Goal: Task Accomplishment & Management: Use online tool/utility

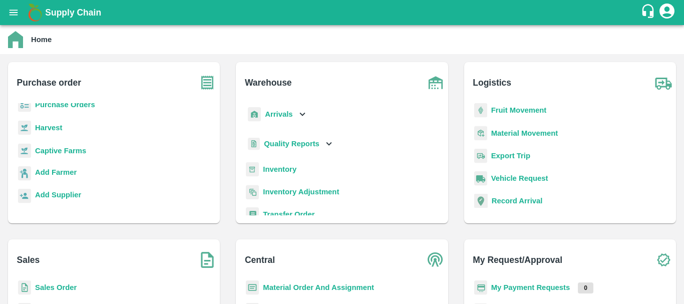
scroll to position [105, 0]
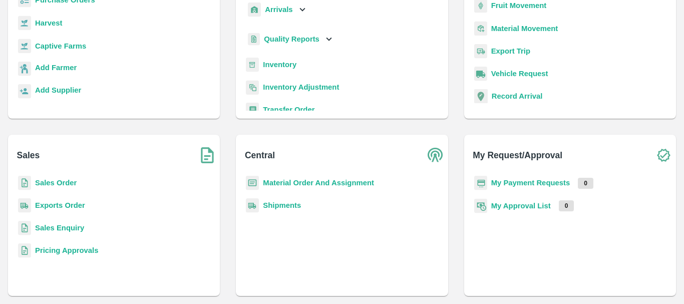
click at [62, 202] on b "Exports Order" at bounding box center [60, 205] width 50 height 8
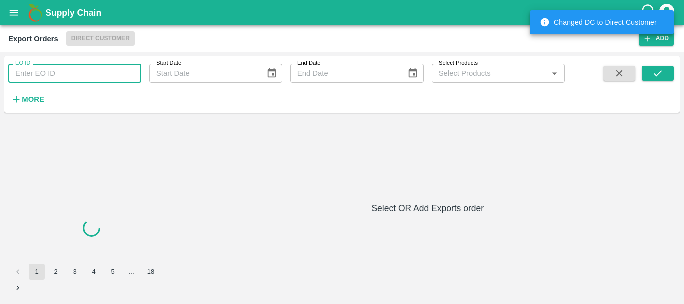
click at [58, 76] on input "EO ID" at bounding box center [74, 73] width 133 height 19
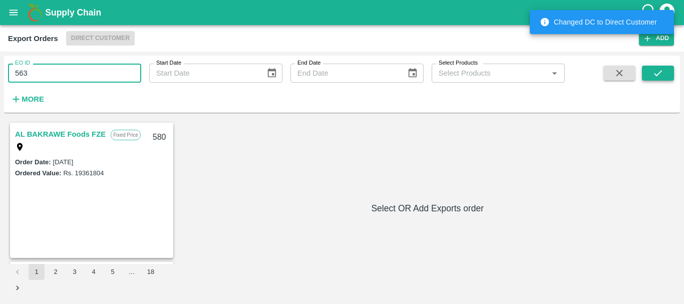
type input "563"
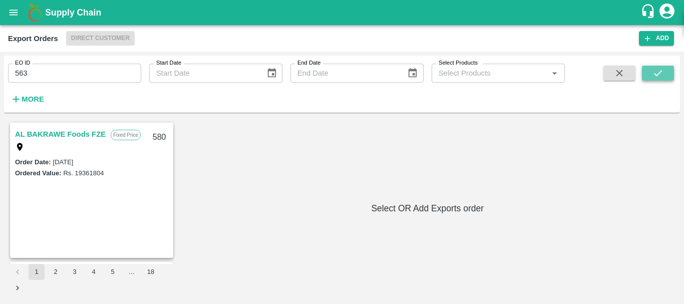
click at [654, 67] on button "submit" at bounding box center [657, 73] width 32 height 15
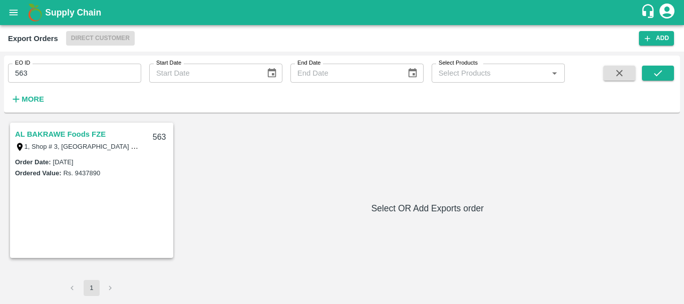
click at [99, 132] on link "AL BAKRAWE Foods FZE" at bounding box center [60, 134] width 91 height 13
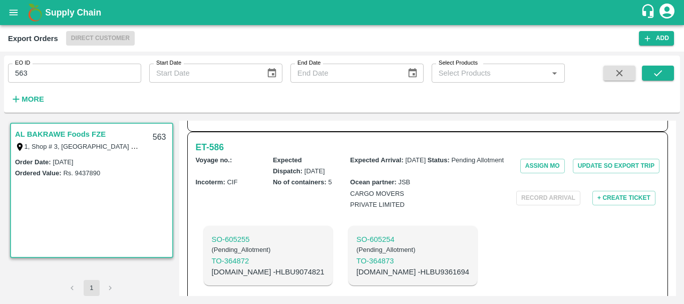
scroll to position [677, 0]
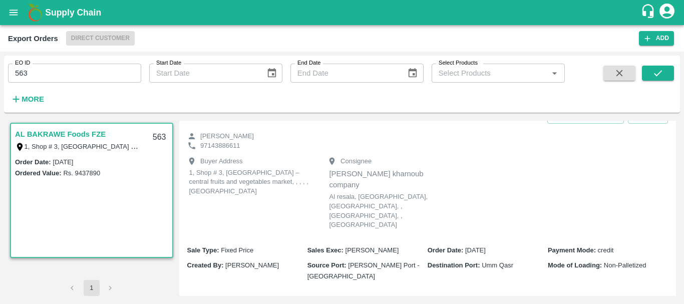
scroll to position [27, 0]
click at [352, 122] on div "AL BAKRAWE Foods FZE - 563" at bounding box center [346, 116] width 326 height 14
click at [14, 13] on icon "open drawer" at bounding box center [14, 13] width 9 height 6
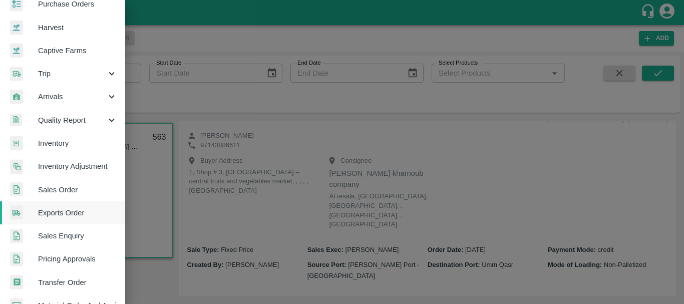
scroll to position [0, 0]
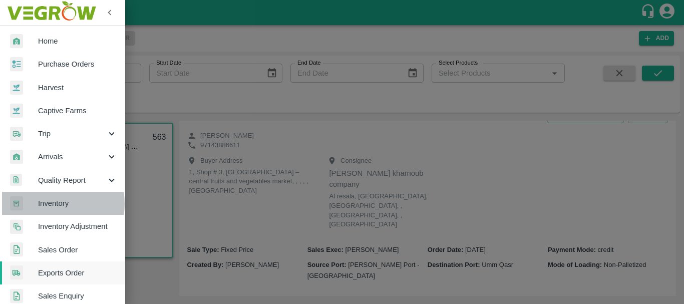
click at [50, 204] on span "Inventory" at bounding box center [77, 203] width 79 height 11
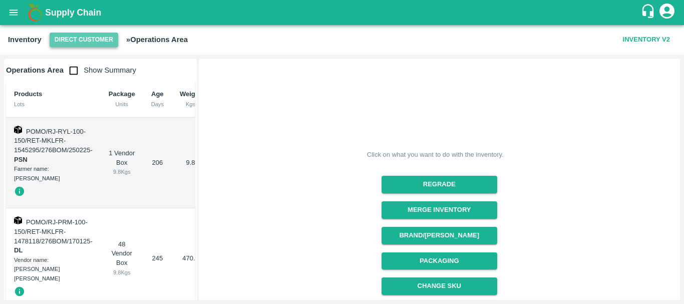
click at [82, 41] on button "Direct Customer" at bounding box center [84, 40] width 69 height 15
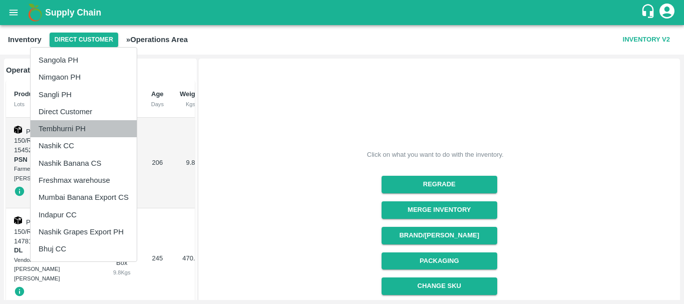
click at [76, 132] on li "Tembhurni PH" at bounding box center [84, 128] width 106 height 17
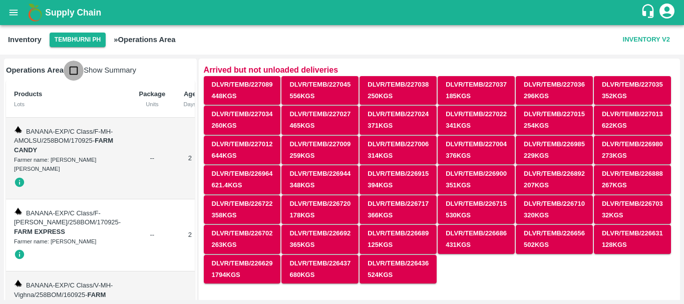
click at [74, 66] on input "checkbox" at bounding box center [74, 71] width 20 height 20
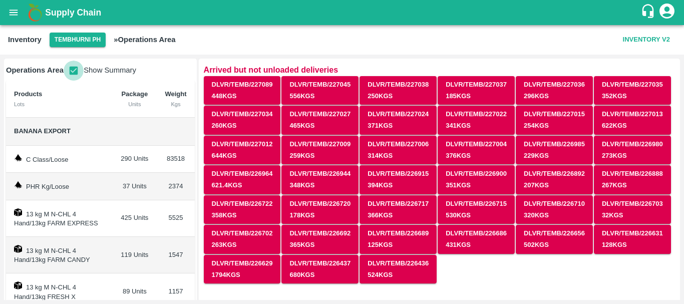
click at [71, 71] on input "checkbox" at bounding box center [74, 71] width 20 height 20
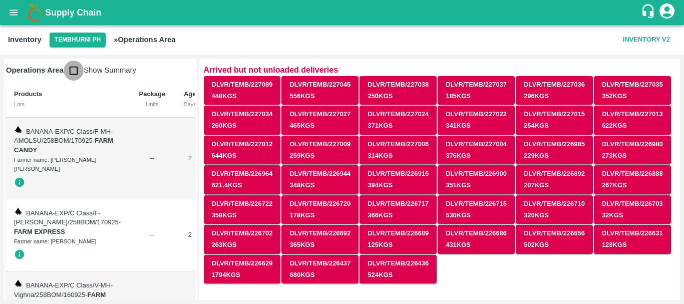
click at [71, 71] on input "checkbox" at bounding box center [74, 71] width 20 height 20
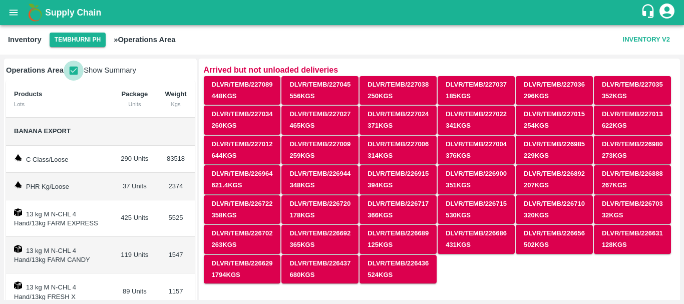
click at [75, 72] on input "checkbox" at bounding box center [74, 71] width 20 height 20
checkbox input "false"
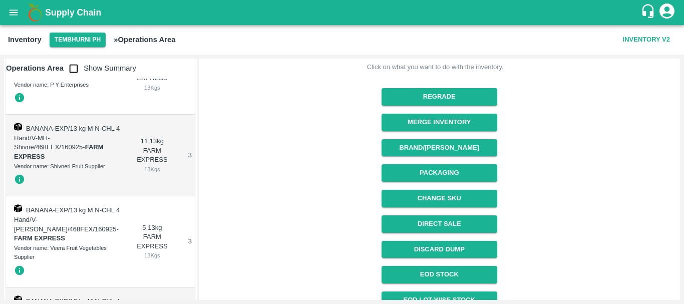
scroll to position [25801, 0]
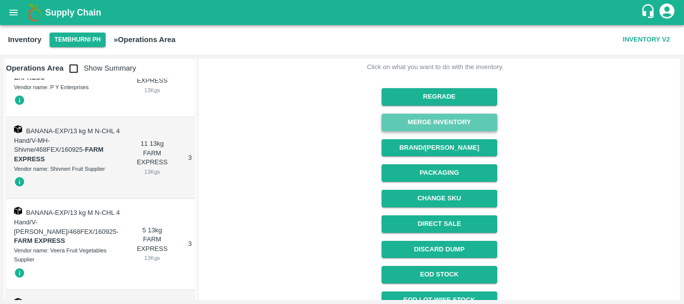
click at [429, 117] on button "Merge Inventory" at bounding box center [439, 123] width 116 height 18
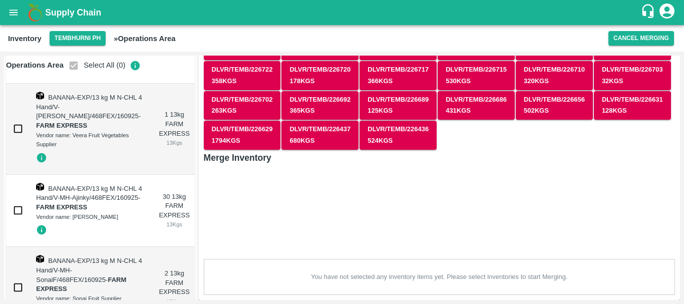
scroll to position [26005, 0]
checkbox input "true"
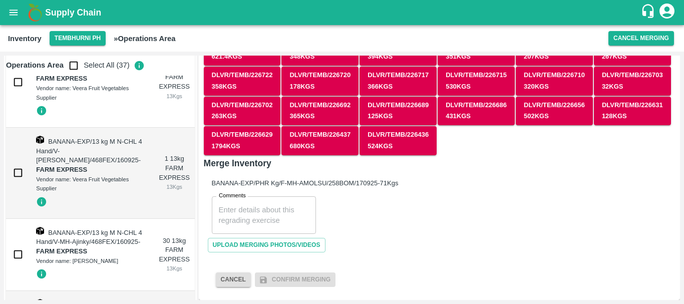
scroll to position [25961, 0]
click at [79, 68] on input "checkbox" at bounding box center [74, 66] width 20 height 20
checkbox input "true"
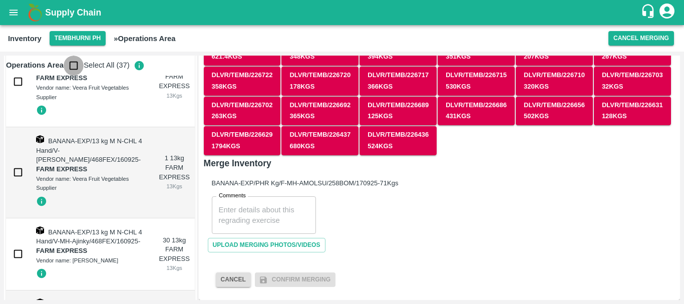
checkbox input "true"
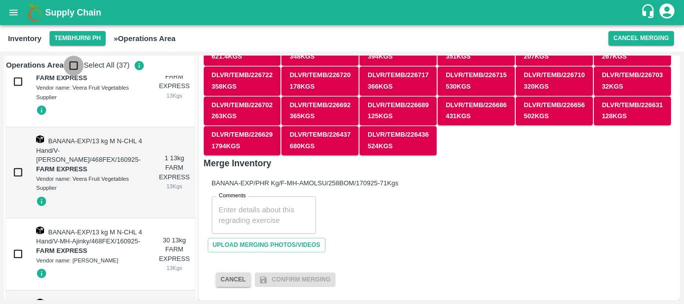
checkbox input "true"
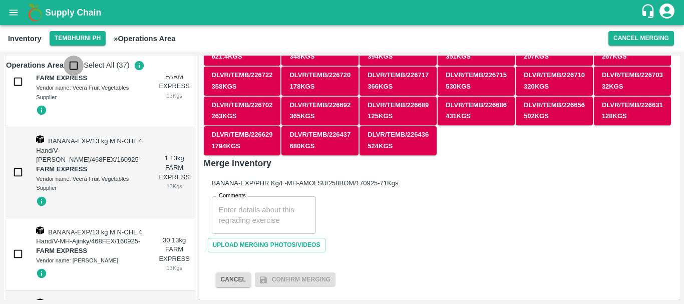
checkbox input "true"
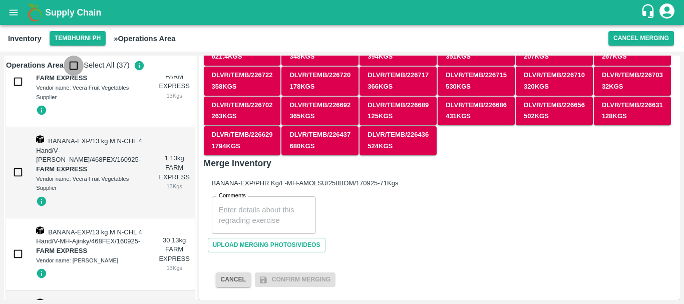
checkbox input "true"
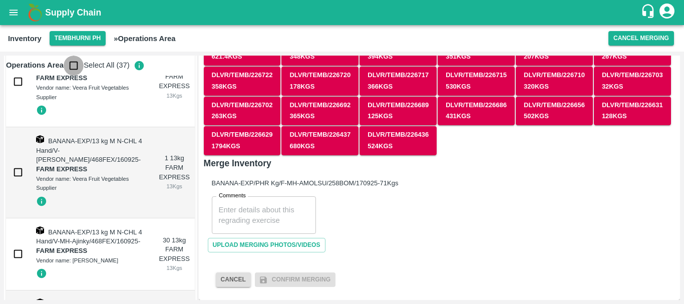
checkbox input "true"
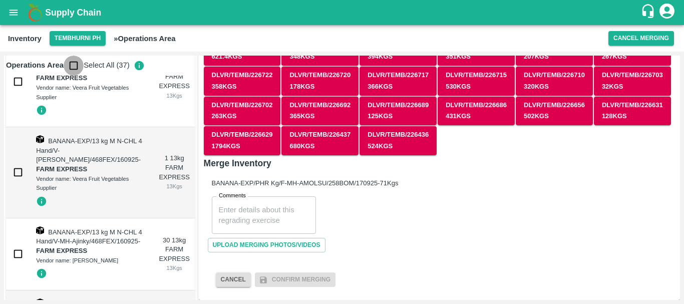
checkbox input "true"
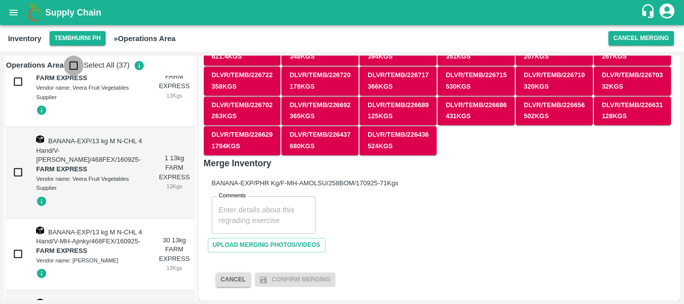
checkbox input "true"
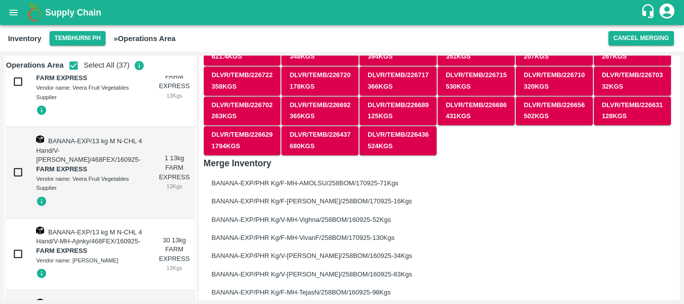
scroll to position [782, 0]
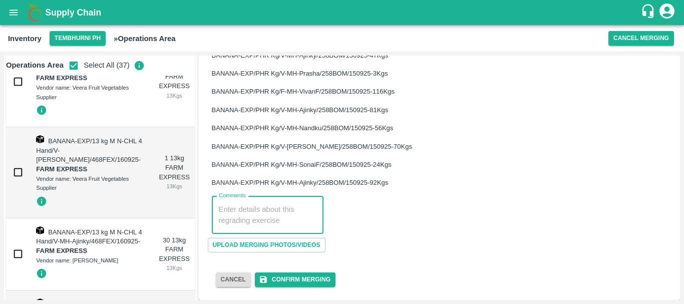
click at [254, 214] on textarea "Comments" at bounding box center [268, 214] width 98 height 21
type textarea "PHR wt"
click at [289, 278] on button "Confirm Merging" at bounding box center [295, 279] width 81 height 15
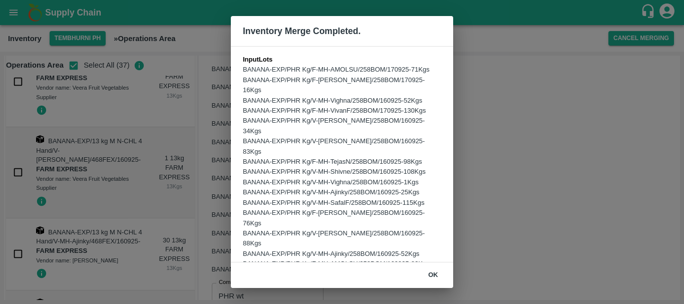
scroll to position [225, 0]
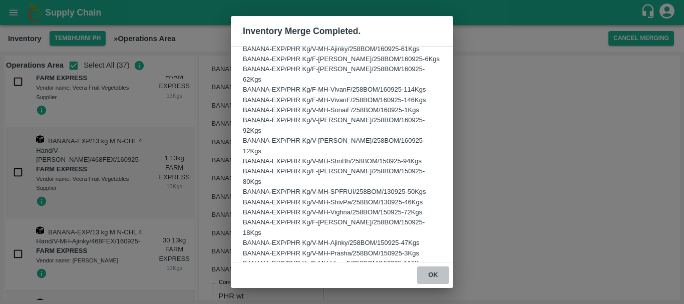
click at [432, 271] on button "ok" at bounding box center [433, 275] width 32 height 18
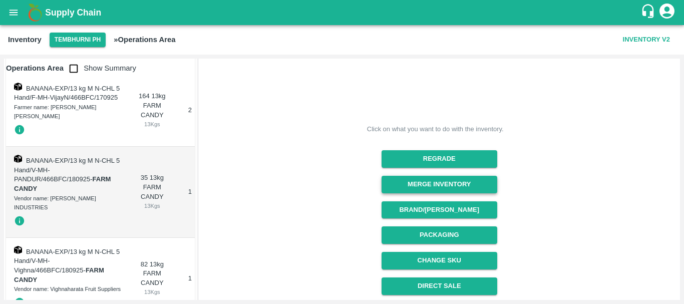
scroll to position [310, 0]
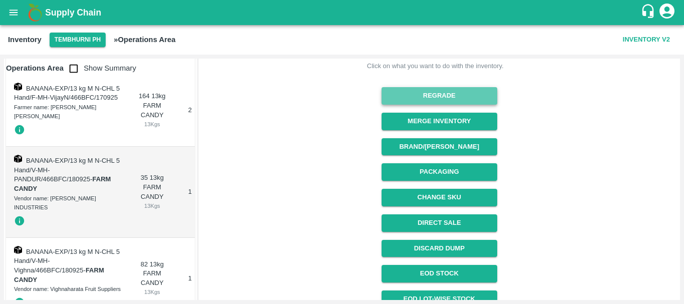
click at [430, 92] on button "Regrade" at bounding box center [439, 96] width 116 height 18
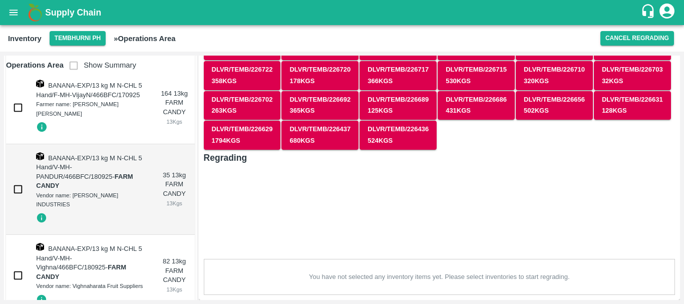
scroll to position [131, 0]
checkbox input "true"
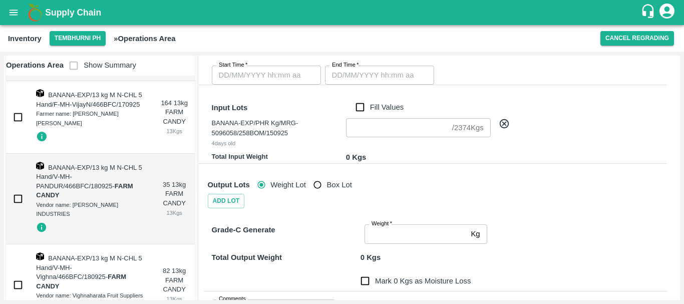
scroll to position [234, 0]
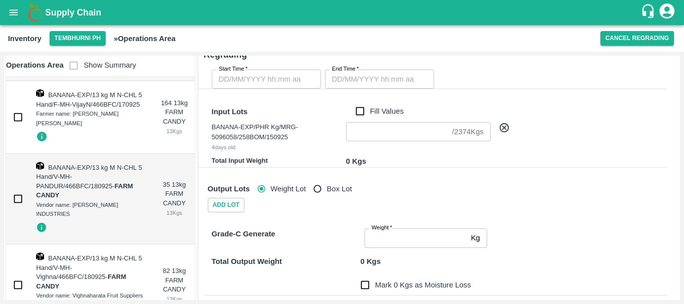
type input "DD/MM/YYYY hh:mm aa"
click at [268, 85] on input "DD/MM/YYYY hh:mm aa" at bounding box center [263, 79] width 102 height 19
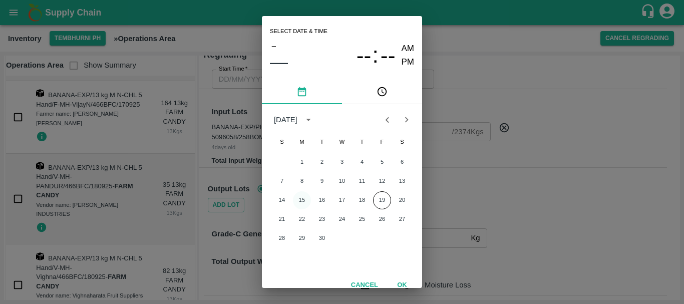
click at [301, 194] on button "15" at bounding box center [302, 200] width 18 height 18
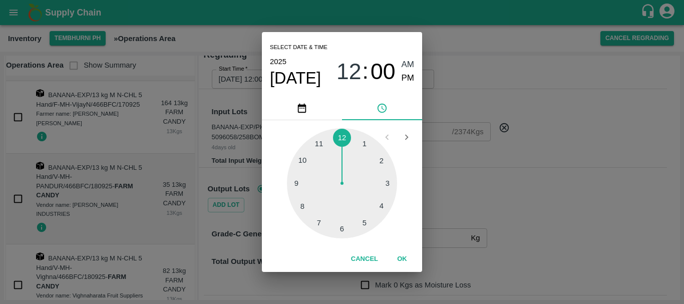
click at [317, 222] on div at bounding box center [342, 183] width 110 height 110
type input "15/09/2025 07:00 AM"
click at [408, 62] on span "AM" at bounding box center [407, 65] width 13 height 14
click at [469, 106] on div "Select date & time 2025 Sep 15 07 : 00 AM PM 05 10 15 20 25 30 35 40 45 50 55 0…" at bounding box center [342, 152] width 684 height 304
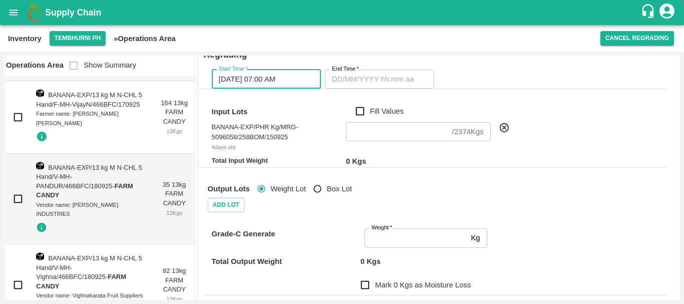
type input "DD/MM/YYYY hh:mm aa"
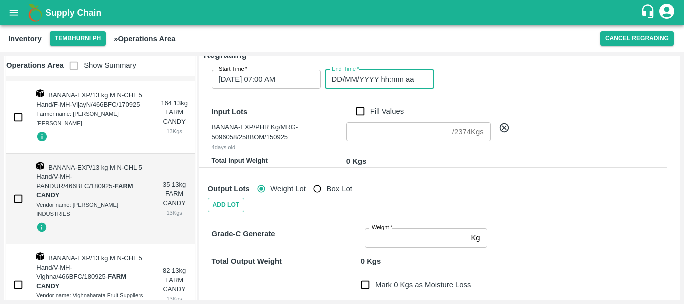
click at [407, 84] on input "DD/MM/YYYY hh:mm aa" at bounding box center [376, 79] width 102 height 19
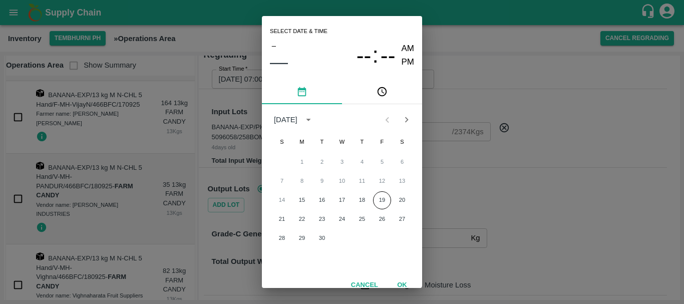
click at [329, 196] on div "14 15 16 17 18 19 20" at bounding box center [342, 200] width 160 height 18
click at [322, 198] on button "16" at bounding box center [322, 200] width 18 height 18
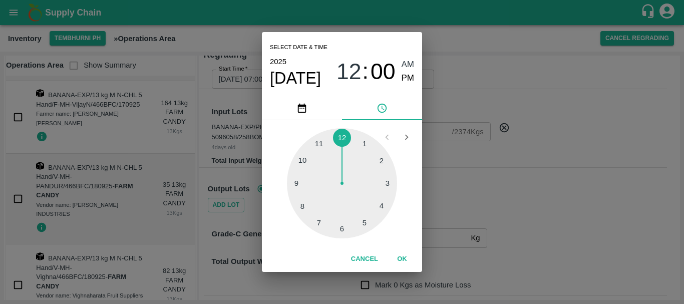
click at [317, 145] on div at bounding box center [342, 183] width 110 height 110
click at [405, 76] on span "PM" at bounding box center [407, 79] width 13 height 14
type input "16/09/2025 11:00 PM"
click at [453, 133] on div "Select date & time 2025 Sep 16 11 : 00 AM PM 05 10 15 20 25 30 35 40 45 50 55 0…" at bounding box center [342, 152] width 684 height 304
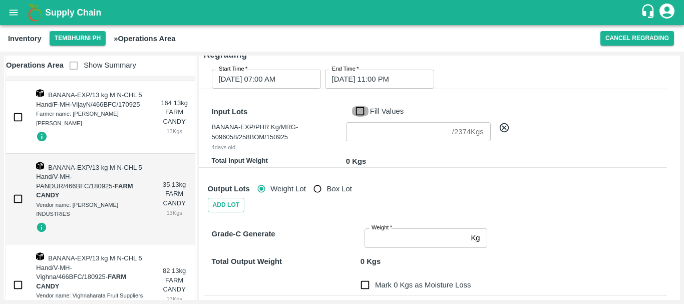
click at [362, 116] on input "Fill Values" at bounding box center [359, 111] width 19 height 11
checkbox input "true"
type input "2374"
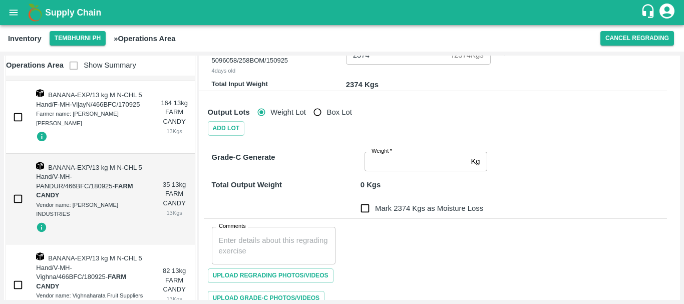
scroll to position [311, 0]
click at [384, 164] on input "Weight   *" at bounding box center [415, 160] width 102 height 19
type input "2374"
click at [362, 206] on input "Mark 0 Kgs as Moisture Loss" at bounding box center [365, 208] width 20 height 20
checkbox input "true"
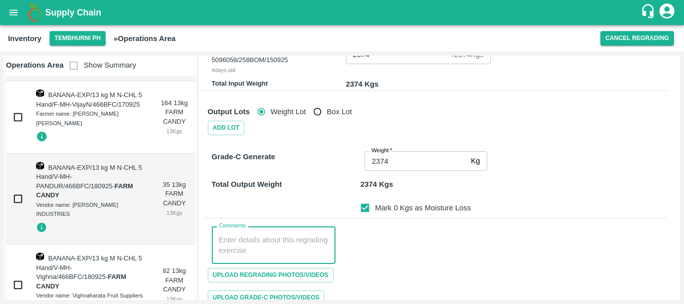
click at [247, 235] on textarea "Comments" at bounding box center [274, 245] width 110 height 21
click at [300, 237] on textarea "PHR WT- 15 Sep to 16 sep 2025, Dump" at bounding box center [274, 245] width 110 height 21
click at [230, 235] on textarea "PHR WT- 15 Sep to 16 Sep 2025, Dump" at bounding box center [274, 245] width 110 height 21
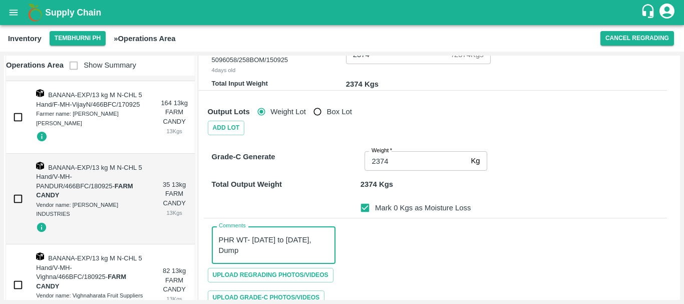
type textarea "PHR WT- 15 Sep to 16 Sep 2025, Dump"
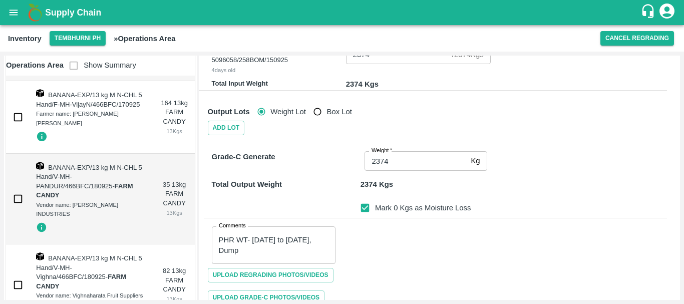
click at [344, 228] on div "Comments PHR WT- 15 Sep to 16 Sep 2025, Dump x Comments" at bounding box center [435, 241] width 463 height 46
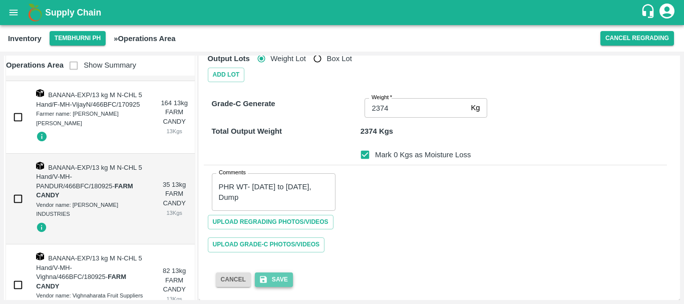
click at [272, 276] on button "Save" at bounding box center [274, 279] width 38 height 15
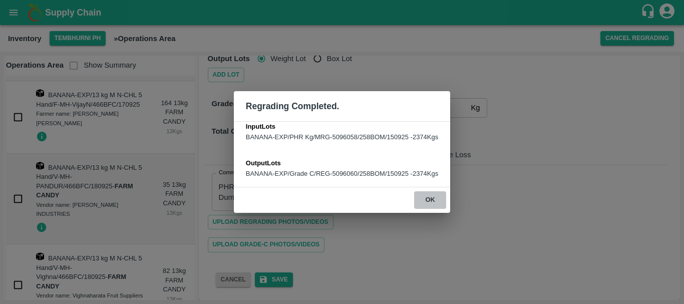
click at [437, 203] on button "ok" at bounding box center [430, 200] width 32 height 18
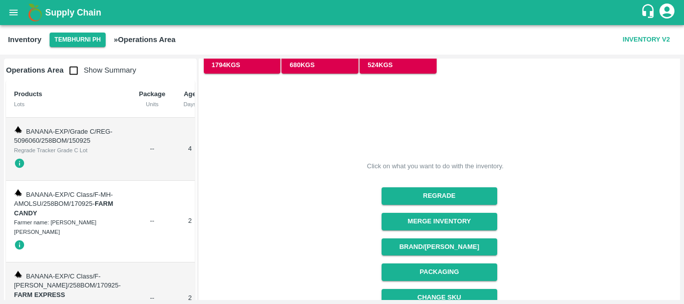
scroll to position [315, 0]
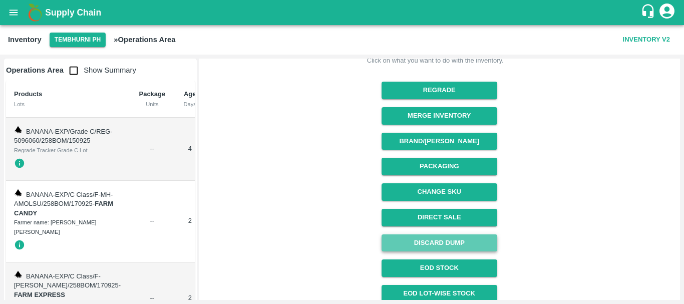
click at [422, 245] on button "Discard Dump" at bounding box center [439, 243] width 116 height 18
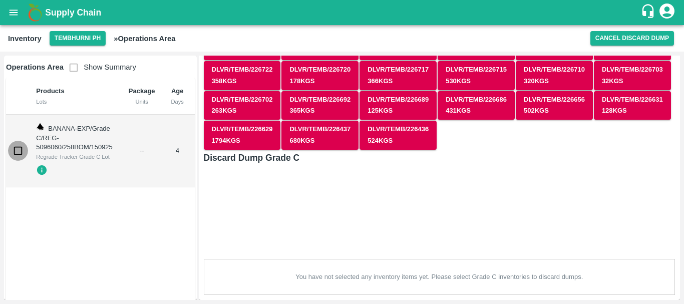
click at [14, 154] on input "checkbox" at bounding box center [18, 151] width 20 height 20
checkbox input "true"
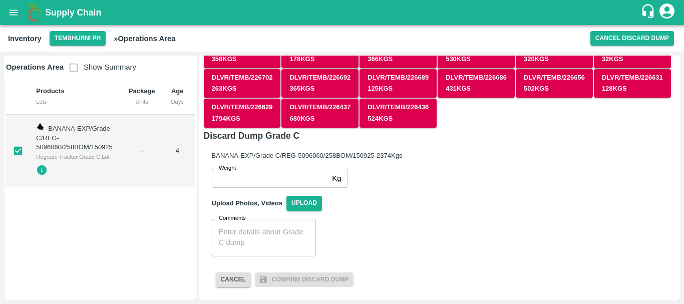
scroll to position [0, 85]
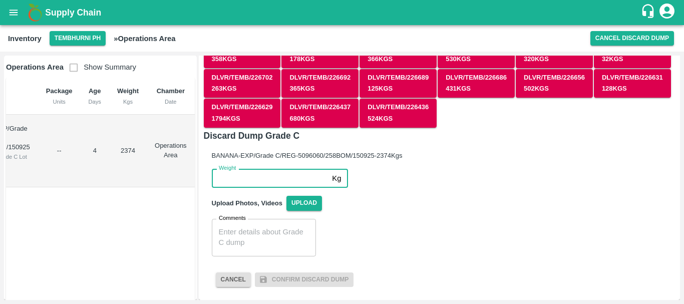
click at [273, 176] on input "Weight" at bounding box center [270, 178] width 117 height 19
type input "2374"
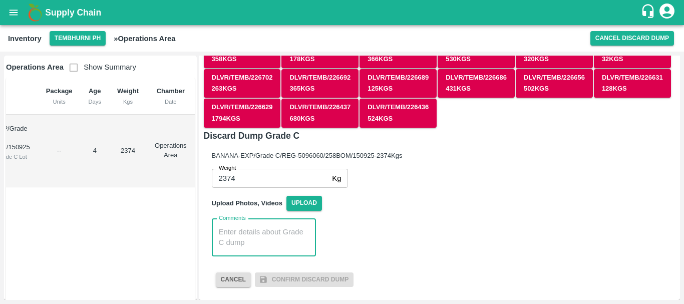
click at [272, 238] on textarea "Comments" at bounding box center [264, 237] width 90 height 21
paste textarea "PHR WT- 15 Sep to 16 Sep 2025, Dump"
type textarea "PHR WT- 15 Sep to 16 Sep 2025, Dump"
click at [311, 204] on span "Upload" at bounding box center [304, 203] width 36 height 15
click at [0, 0] on input "Upload" at bounding box center [0, 0] width 0 height 0
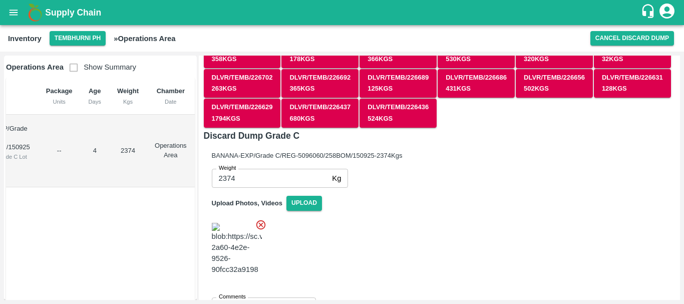
scroll to position [246, 0]
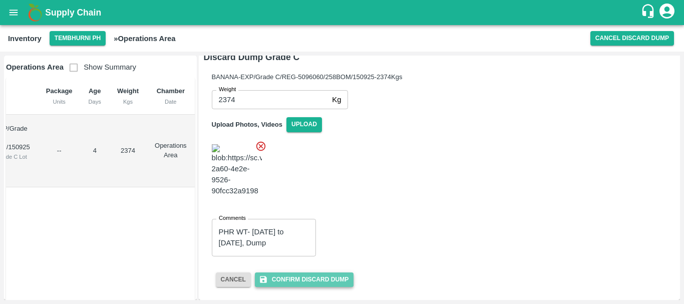
click at [327, 274] on button "Confirm Discard Dump" at bounding box center [304, 279] width 99 height 15
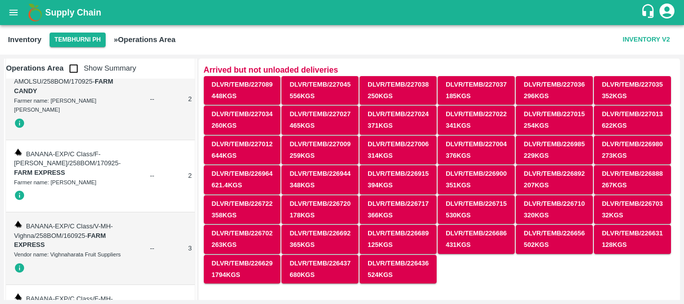
scroll to position [0, 0]
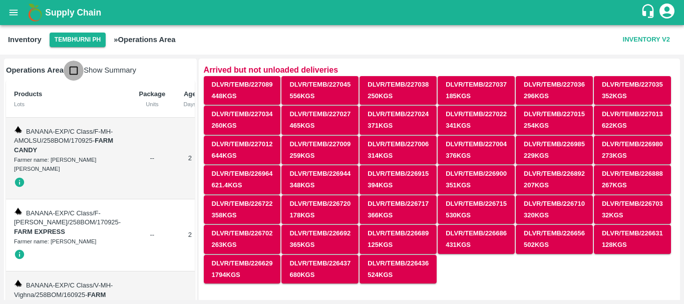
click at [73, 78] on input "checkbox" at bounding box center [74, 71] width 20 height 20
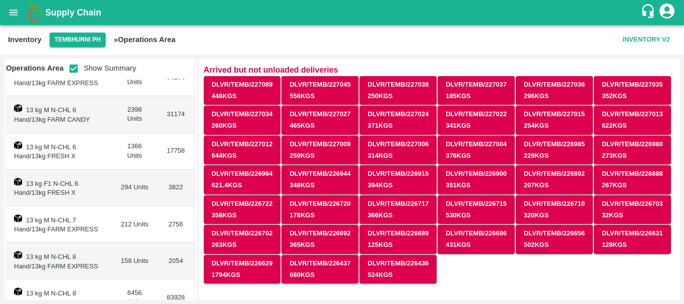
scroll to position [370, 0]
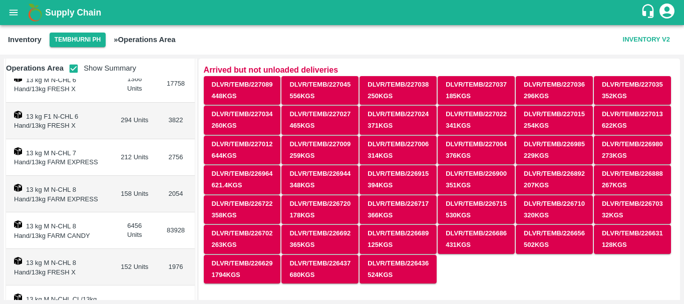
click at [104, 203] on td "13 kg M N-CHL 8 Hand/13kg FARM EXPRESS" at bounding box center [59, 194] width 106 height 37
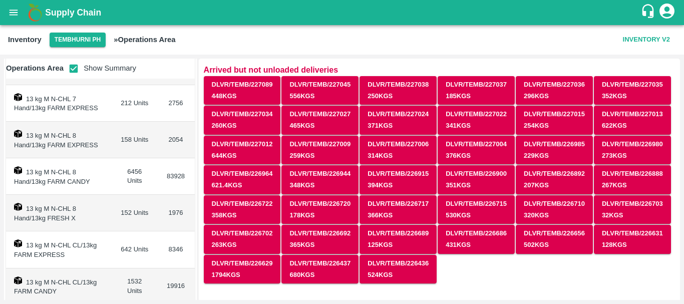
scroll to position [515, 0]
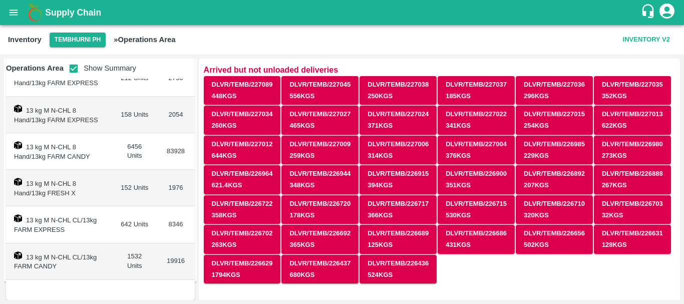
click at [102, 210] on td "13 kg M N-CHL CL/13kg FARM EXPRESS" at bounding box center [59, 224] width 106 height 37
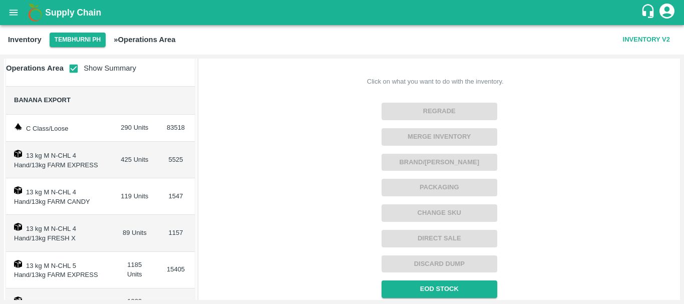
scroll to position [295, 0]
click at [72, 70] on input "checkbox" at bounding box center [74, 69] width 20 height 20
checkbox input "false"
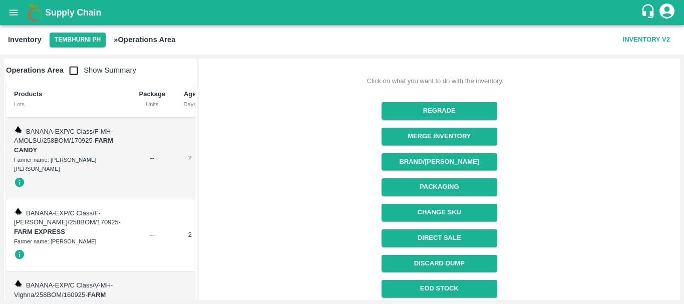
scroll to position [0, 0]
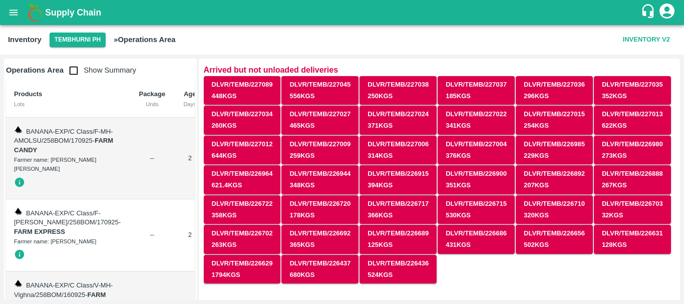
click at [236, 136] on button "DLVR/TEMB/227012 644 Kgs" at bounding box center [242, 150] width 77 height 29
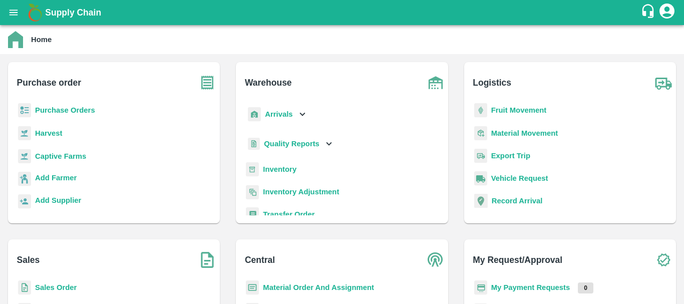
click at [276, 166] on b "Inventory" at bounding box center [280, 169] width 34 height 8
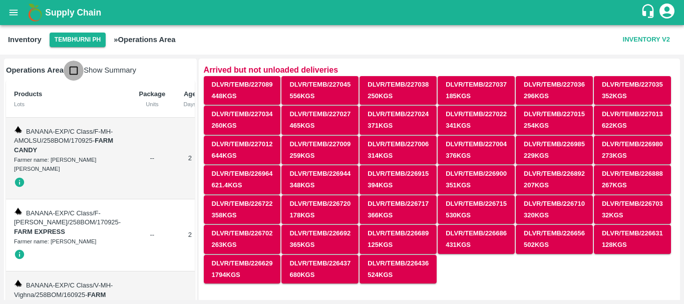
click at [73, 69] on input "checkbox" at bounding box center [74, 71] width 20 height 20
checkbox input "true"
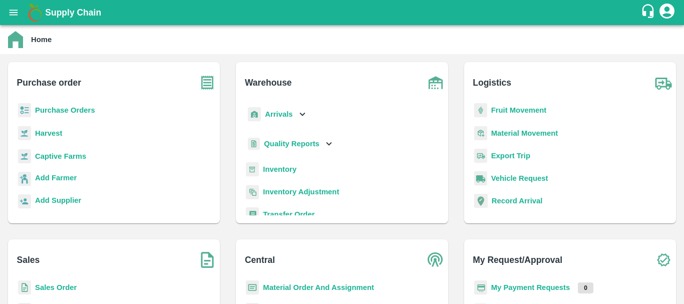
scroll to position [1, 0]
click at [279, 165] on b "Inventory" at bounding box center [280, 169] width 34 height 8
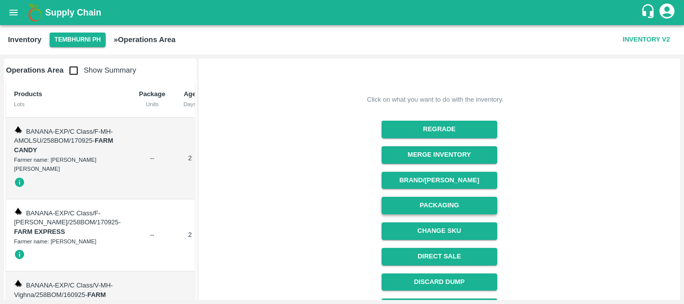
scroll to position [291, 0]
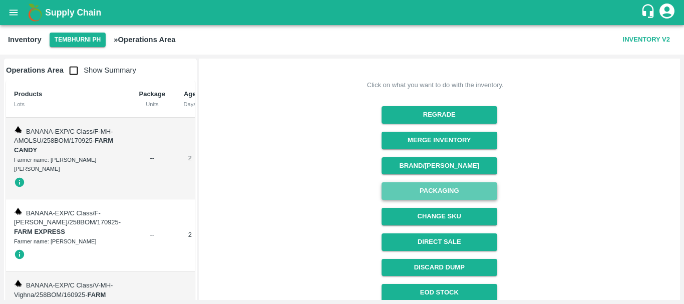
click at [417, 193] on button "Packaging" at bounding box center [439, 191] width 116 height 18
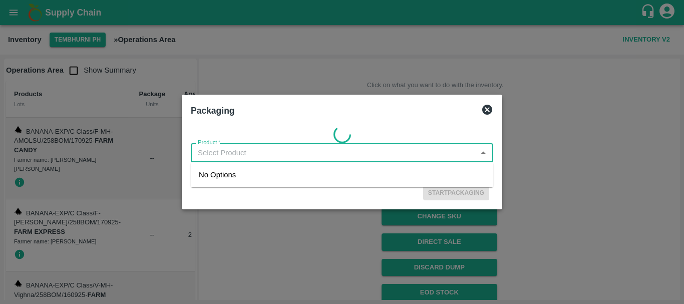
click at [242, 149] on input "Product   *" at bounding box center [334, 152] width 280 height 13
click at [241, 153] on input "Product   *" at bounding box center [334, 152] width 280 height 13
click at [240, 153] on input "Product   *" at bounding box center [334, 152] width 280 height 13
click at [248, 153] on input "Product   *" at bounding box center [334, 152] width 280 height 13
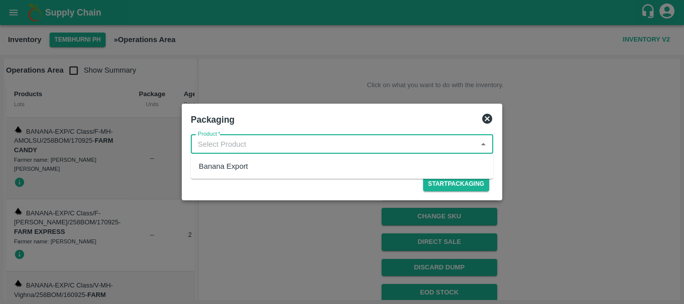
click at [260, 139] on input "Product   *" at bounding box center [334, 144] width 280 height 13
click at [251, 164] on div "Banana Export" at bounding box center [342, 166] width 302 height 17
type input "Banana Export"
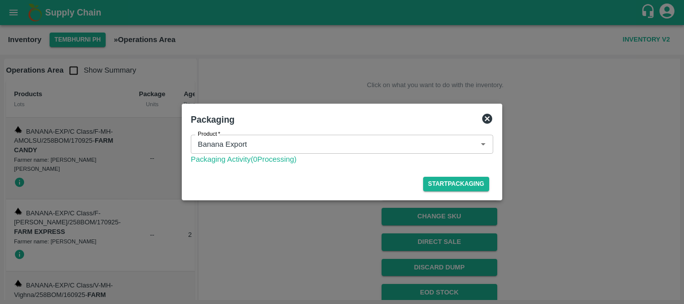
click at [277, 229] on div at bounding box center [342, 152] width 684 height 304
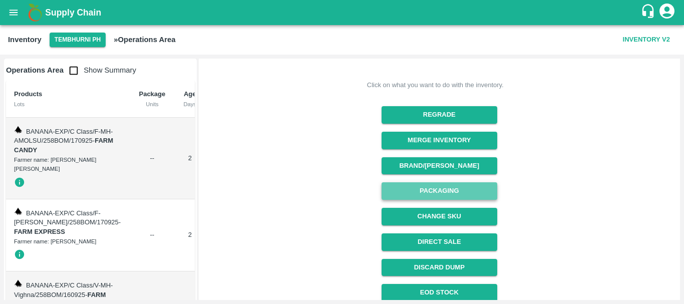
click at [426, 192] on button "Packaging" at bounding box center [439, 191] width 116 height 18
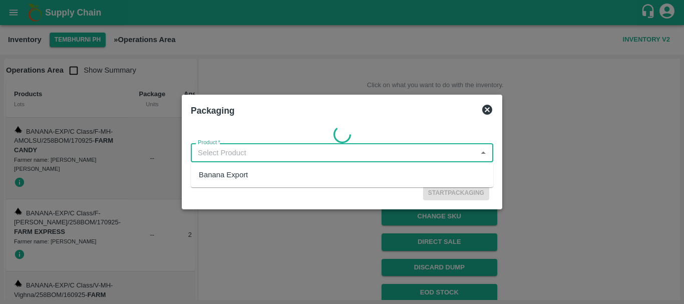
click at [251, 153] on input "Product   *" at bounding box center [334, 152] width 280 height 13
click at [253, 170] on div "Banana Export" at bounding box center [342, 174] width 302 height 17
type input "Banana Export"
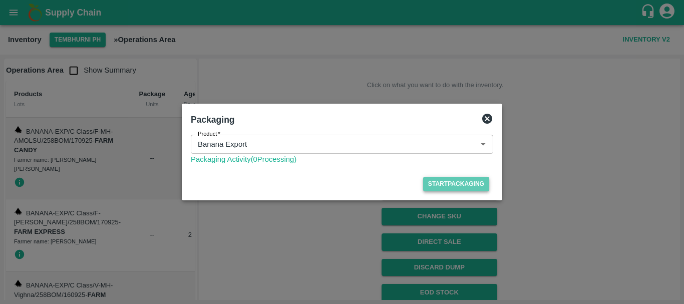
click at [450, 183] on button "Start Packaging" at bounding box center [456, 184] width 66 height 15
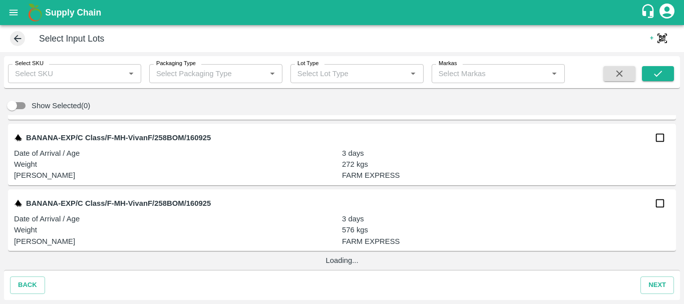
scroll to position [1177, 0]
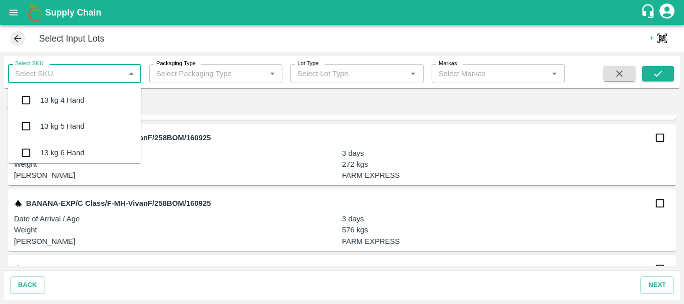
click at [89, 71] on input "Select SKU" at bounding box center [66, 73] width 111 height 13
click at [27, 127] on input "checkbox" at bounding box center [26, 127] width 20 height 20
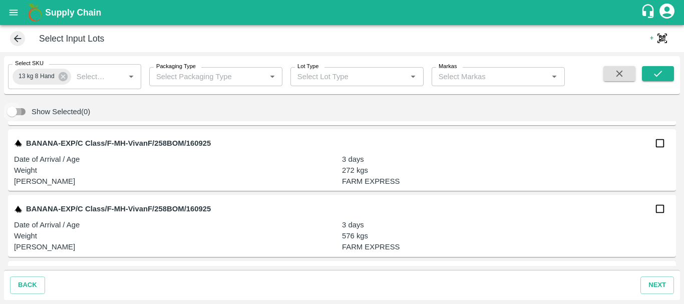
click at [23, 112] on input "Show Selected(0)" at bounding box center [11, 111] width 57 height 19
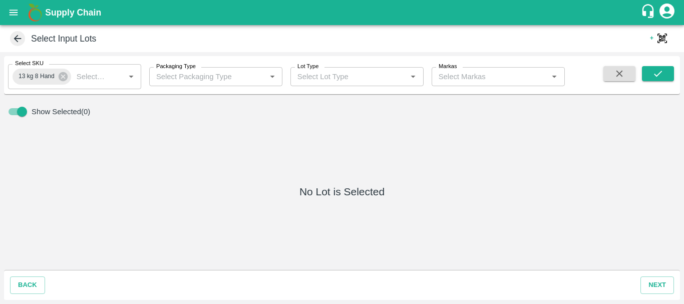
scroll to position [0, 0]
click at [14, 111] on input "Show Selected(0)" at bounding box center [21, 111] width 57 height 19
checkbox input "false"
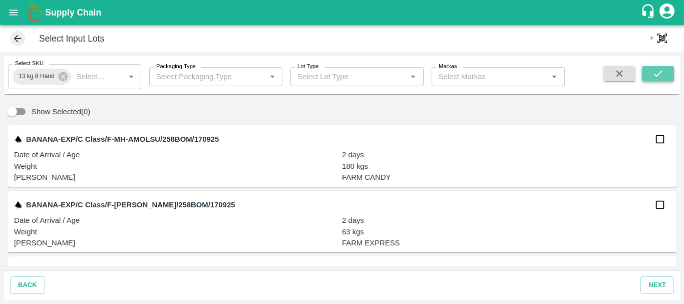
click at [659, 70] on icon "submit" at bounding box center [657, 73] width 11 height 11
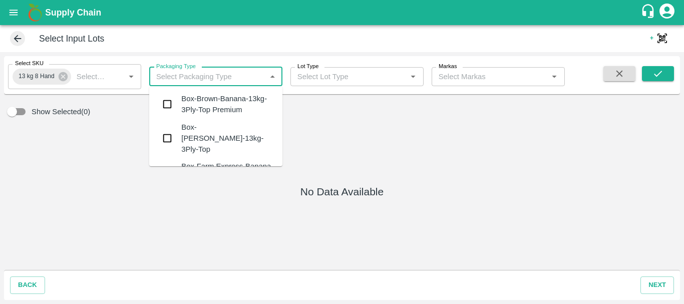
click at [243, 78] on input "Packaging Type" at bounding box center [207, 76] width 111 height 13
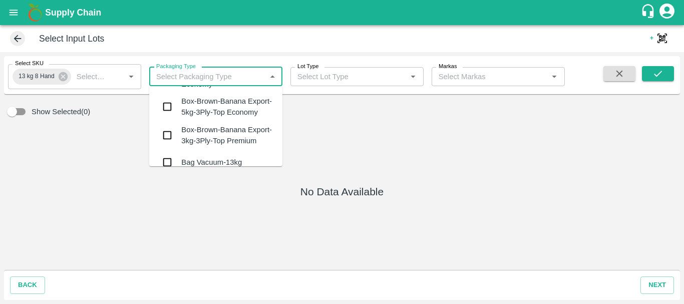
scroll to position [274, 0]
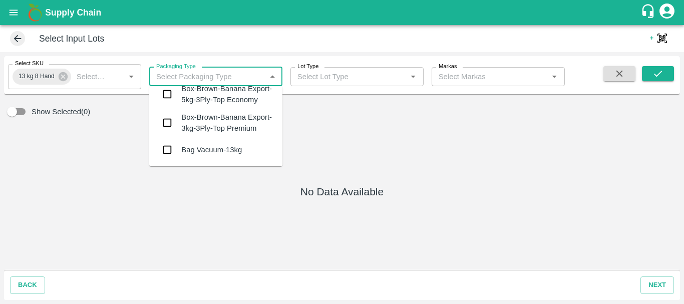
click at [217, 130] on div "Box-Brown-Banana Export-3kg-3Ply-Top Premium" at bounding box center [227, 123] width 93 height 23
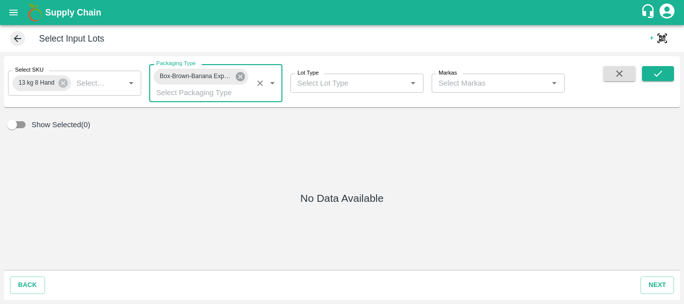
click at [243, 79] on icon at bounding box center [240, 76] width 9 height 9
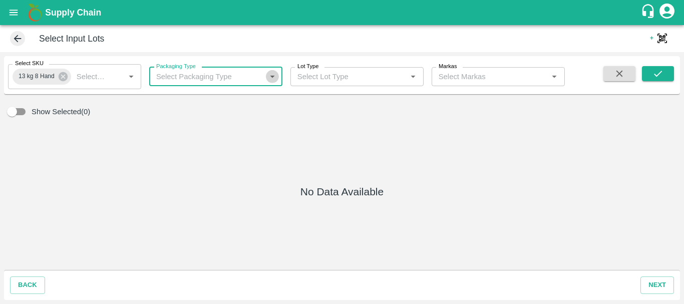
click at [271, 77] on icon "Open" at bounding box center [272, 77] width 5 height 3
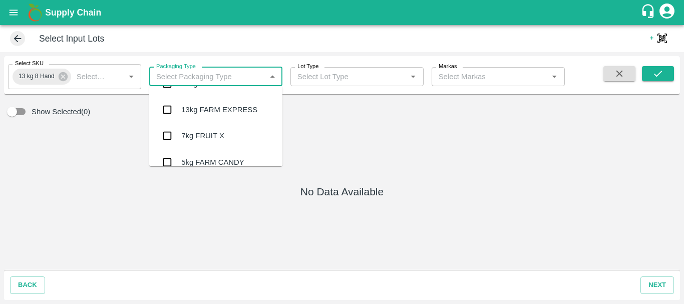
scroll to position [3084, 0]
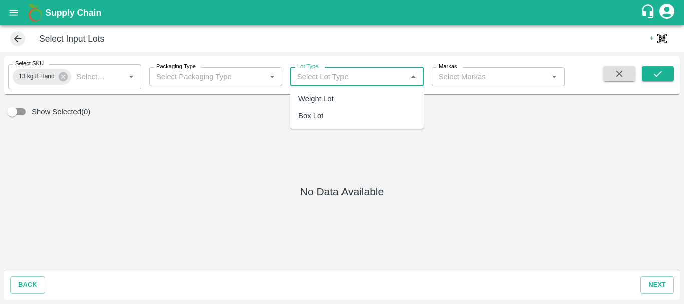
click at [332, 75] on input "Lot Type" at bounding box center [348, 76] width 111 height 13
click at [316, 113] on div "Box Lot" at bounding box center [310, 115] width 25 height 11
type input "Box Lot"
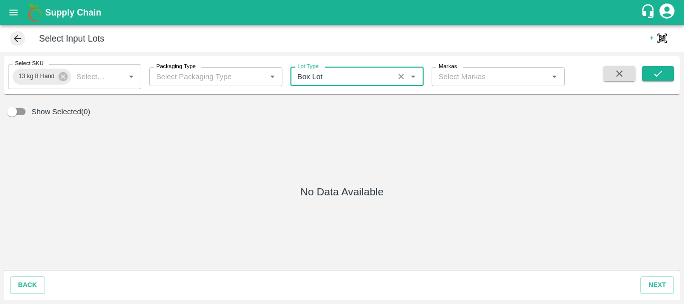
click at [474, 74] on input "Markas" at bounding box center [489, 76] width 111 height 13
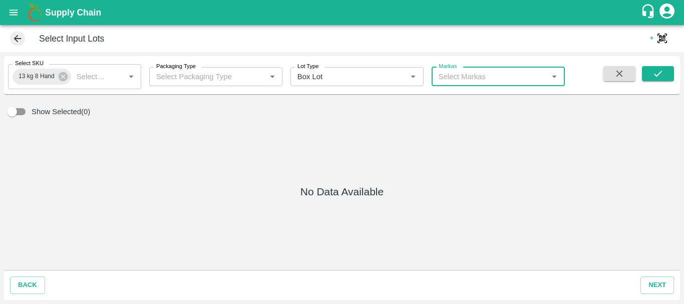
click at [462, 74] on input "Markas" at bounding box center [489, 76] width 111 height 13
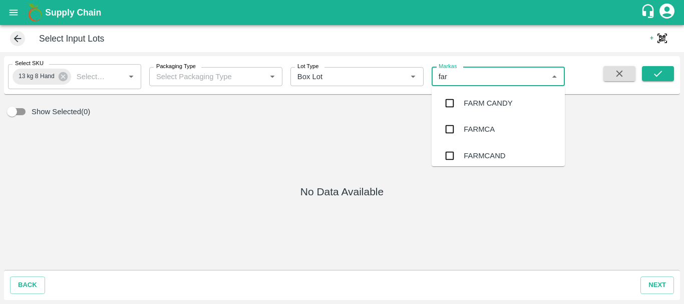
type input "farm"
click at [446, 104] on input "checkbox" at bounding box center [449, 103] width 20 height 20
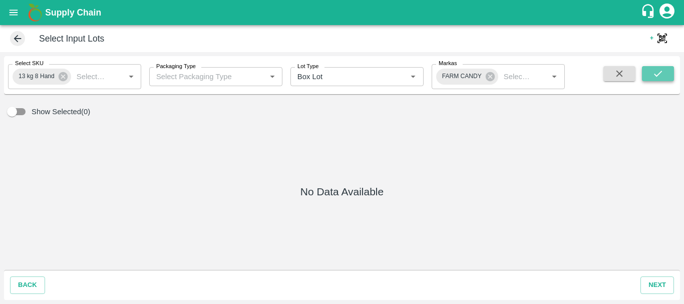
click at [660, 73] on icon "submit" at bounding box center [657, 73] width 11 height 11
click at [28, 114] on input "Show Selected(0)" at bounding box center [11, 111] width 57 height 19
checkbox input "true"
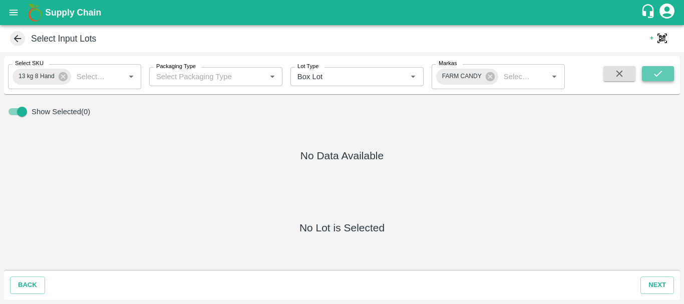
click at [653, 72] on icon "submit" at bounding box center [657, 73] width 11 height 11
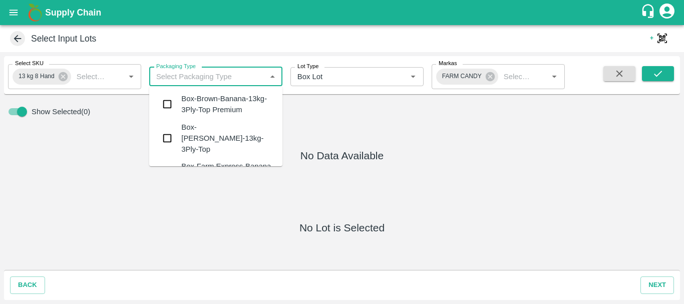
click at [249, 80] on input "Packaging Type" at bounding box center [207, 76] width 111 height 13
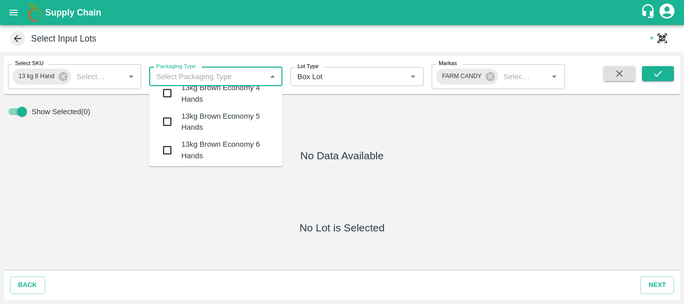
scroll to position [1631, 0]
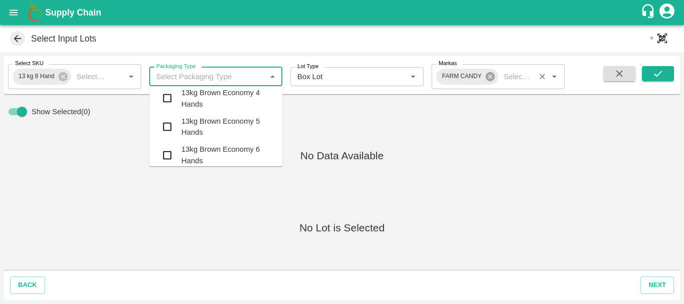
click at [489, 76] on icon at bounding box center [489, 76] width 11 height 11
click at [398, 78] on icon "Clear" at bounding box center [401, 77] width 10 height 10
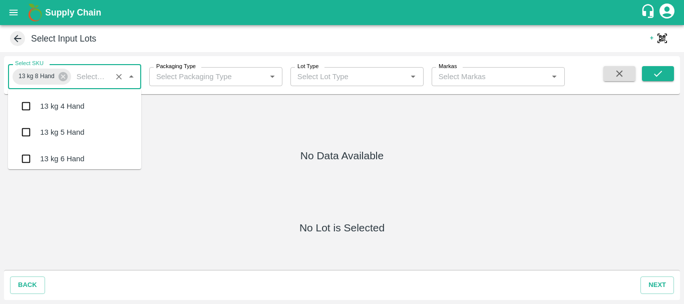
click at [94, 77] on input "Select SKU" at bounding box center [91, 76] width 36 height 13
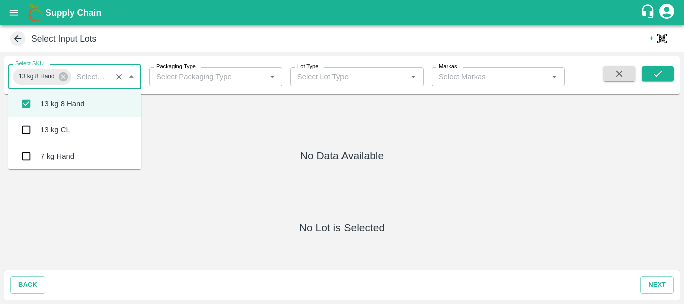
scroll to position [108, 0]
click at [52, 128] on div "13 kg CL" at bounding box center [55, 129] width 30 height 11
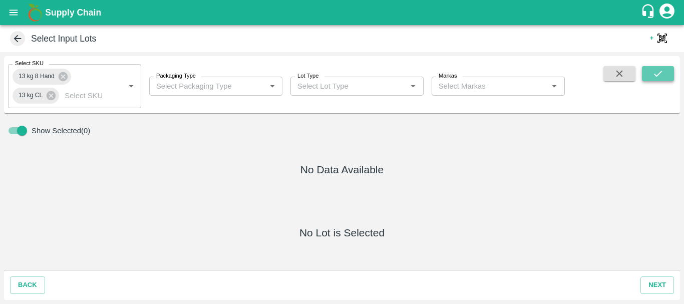
click at [653, 69] on icon "submit" at bounding box center [657, 73] width 11 height 11
drag, startPoint x: 48, startPoint y: 93, endPoint x: 41, endPoint y: 94, distance: 7.2
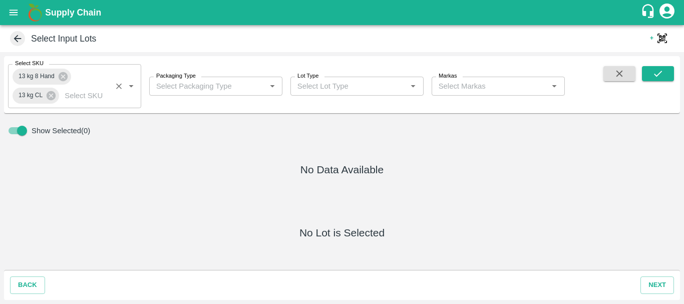
click at [41, 94] on span "13 kg CL" at bounding box center [31, 95] width 36 height 11
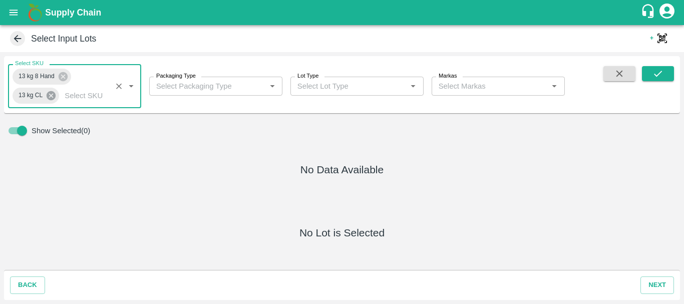
click at [50, 96] on icon at bounding box center [51, 95] width 9 height 9
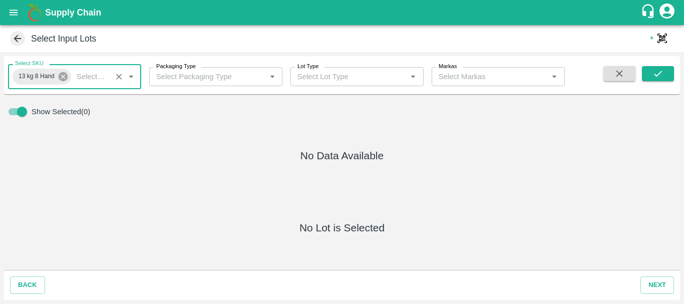
click at [61, 76] on icon at bounding box center [63, 76] width 9 height 9
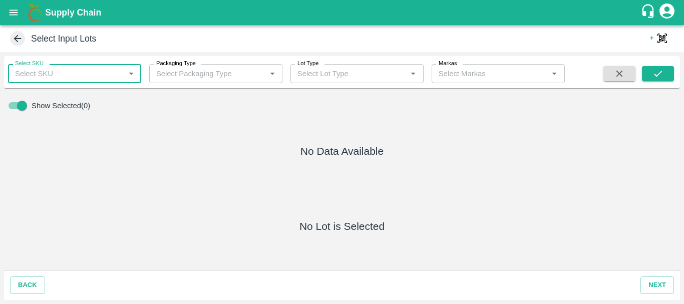
click at [18, 102] on input "Show Selected(0)" at bounding box center [21, 105] width 57 height 19
checkbox input "false"
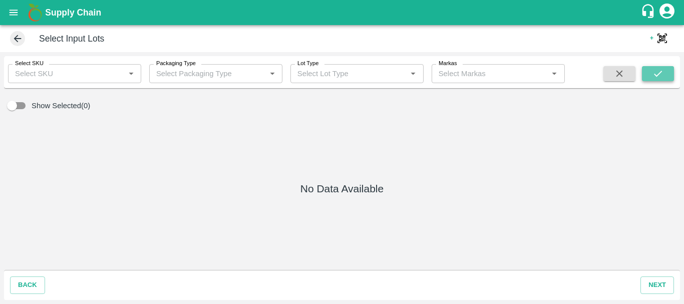
click at [656, 72] on icon "submit" at bounding box center [657, 73] width 11 height 11
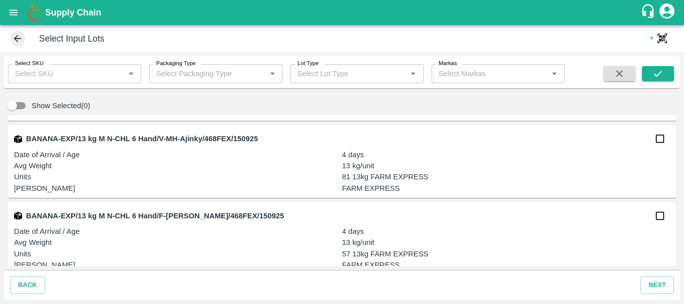
scroll to position [28325, 0]
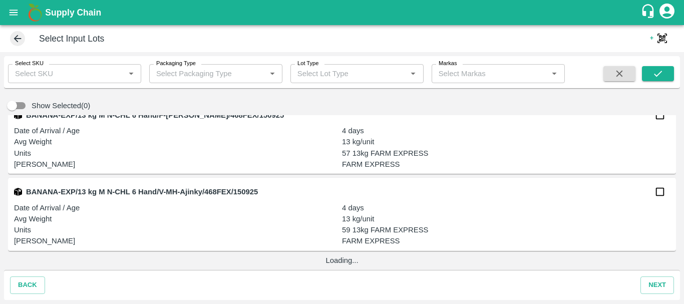
click at [392, 193] on div "BANANA-EXP/13 kg M N-CHL 6 Hand/V-MH-Ajinky/468FEX/150925" at bounding box center [341, 192] width 655 height 20
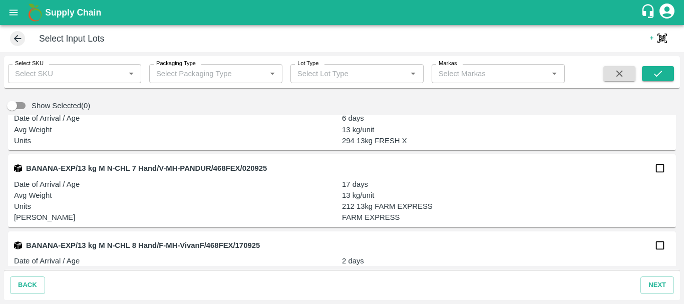
scroll to position [29522, 0]
click at [650, 167] on input "checkbox" at bounding box center [659, 167] width 20 height 20
checkbox input "true"
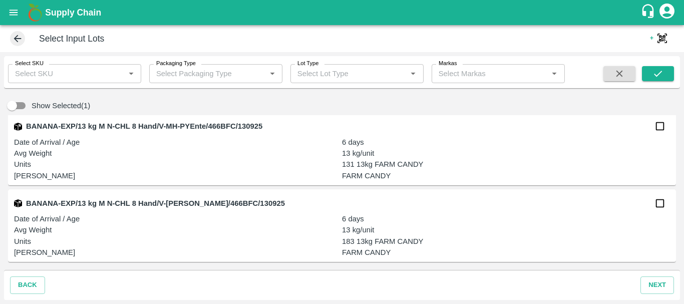
scroll to position [30527, 0]
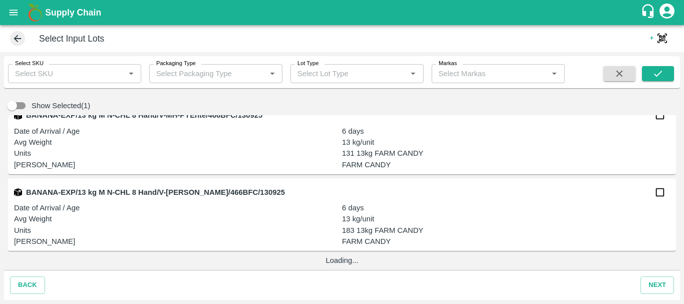
click at [401, 212] on p "6 days" at bounding box center [506, 207] width 328 height 11
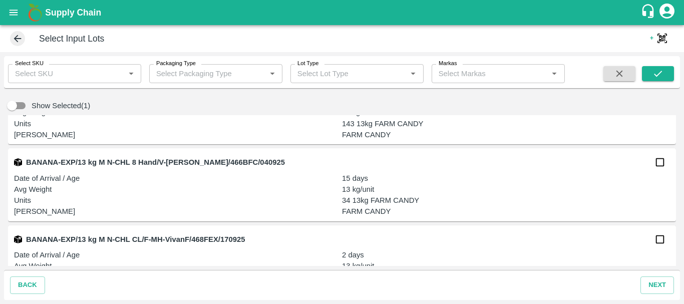
scroll to position [34503, 0]
click at [660, 164] on input "checkbox" at bounding box center [659, 162] width 20 height 20
checkbox input "true"
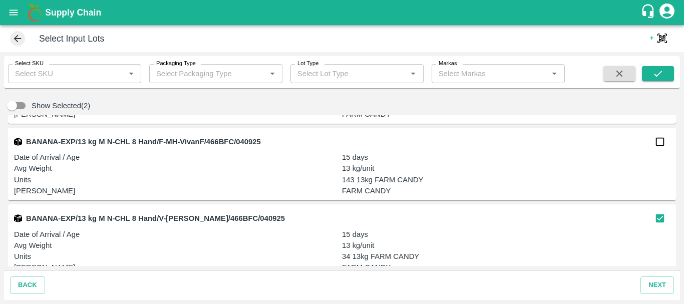
scroll to position [34447, 0]
click at [663, 139] on input "checkbox" at bounding box center [659, 141] width 20 height 20
checkbox input "true"
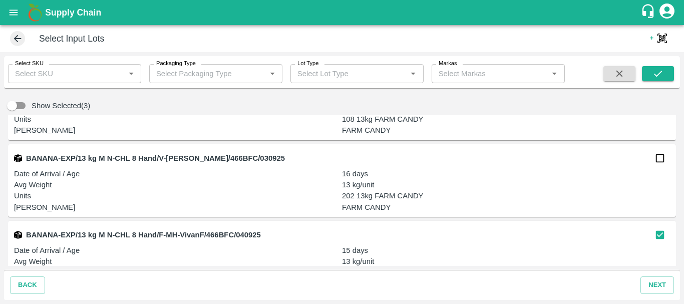
scroll to position [34353, 0]
click at [654, 162] on input "checkbox" at bounding box center [659, 159] width 20 height 20
checkbox input "true"
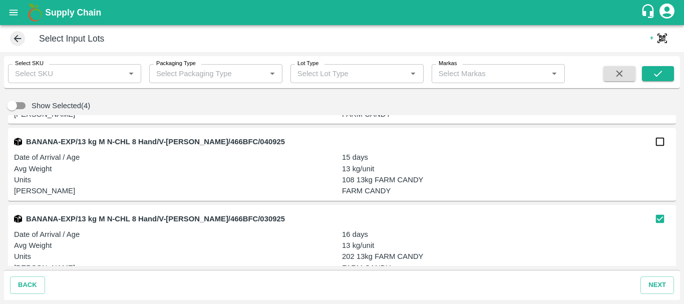
scroll to position [34293, 0]
click at [657, 141] on input "checkbox" at bounding box center [659, 141] width 20 height 20
checkbox input "true"
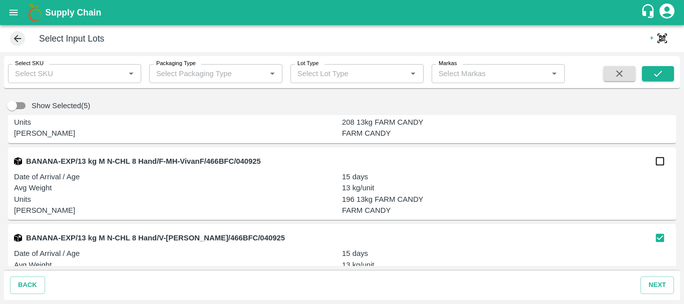
scroll to position [34197, 0]
click at [662, 158] on input "checkbox" at bounding box center [659, 161] width 20 height 20
checkbox input "true"
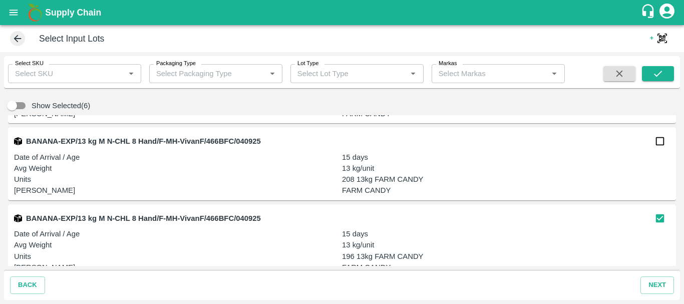
scroll to position [34136, 0]
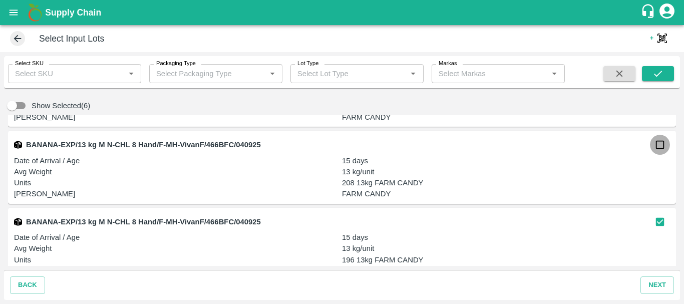
click at [656, 144] on input "checkbox" at bounding box center [659, 145] width 20 height 20
checkbox input "true"
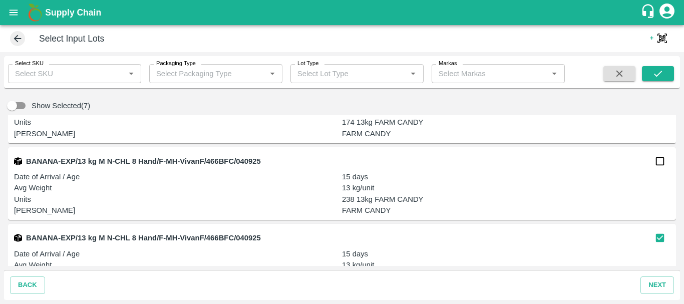
scroll to position [34043, 0]
click at [652, 159] on input "checkbox" at bounding box center [659, 162] width 20 height 20
checkbox input "true"
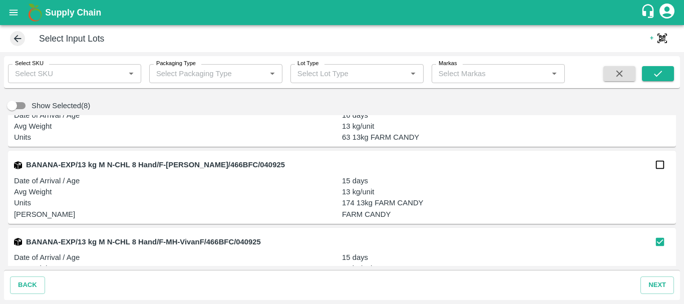
scroll to position [33963, 0]
click at [660, 163] on input "checkbox" at bounding box center [659, 165] width 20 height 20
checkbox input "true"
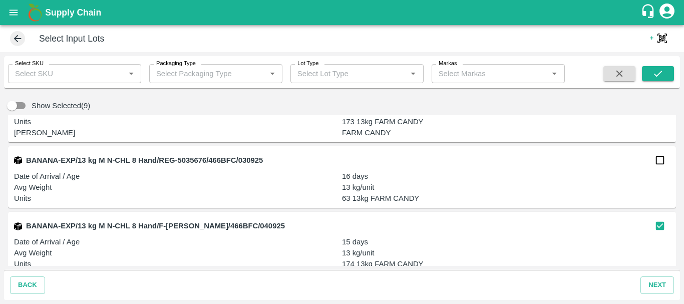
scroll to position [33902, 0]
click at [661, 156] on input "checkbox" at bounding box center [659, 160] width 20 height 20
checkbox input "true"
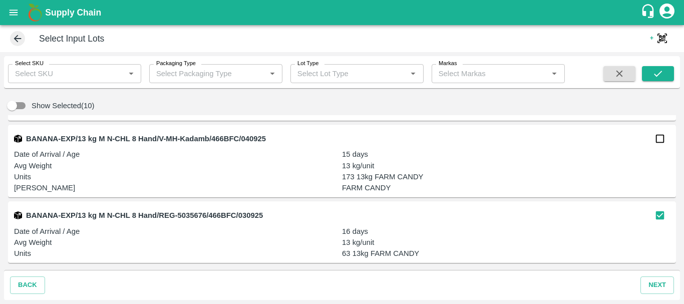
scroll to position [33843, 0]
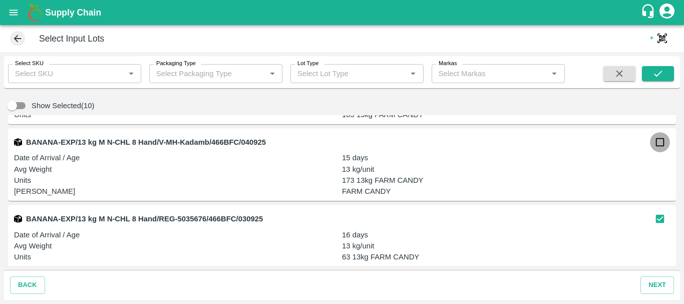
click at [657, 142] on input "checkbox" at bounding box center [659, 142] width 20 height 20
checkbox input "true"
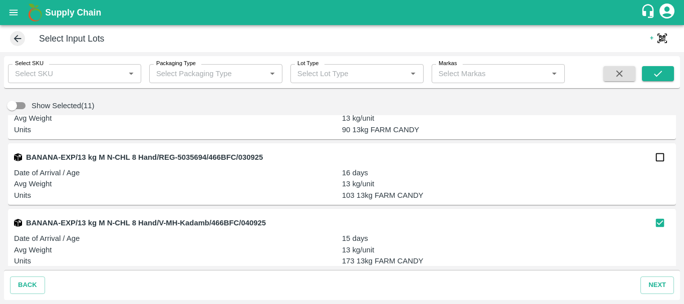
scroll to position [33762, 0]
click at [658, 155] on input "checkbox" at bounding box center [659, 158] width 20 height 20
checkbox input "true"
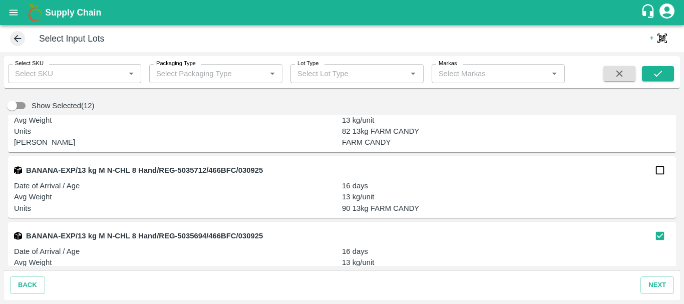
scroll to position [33684, 0]
click at [661, 168] on input "checkbox" at bounding box center [659, 170] width 20 height 20
checkbox input "true"
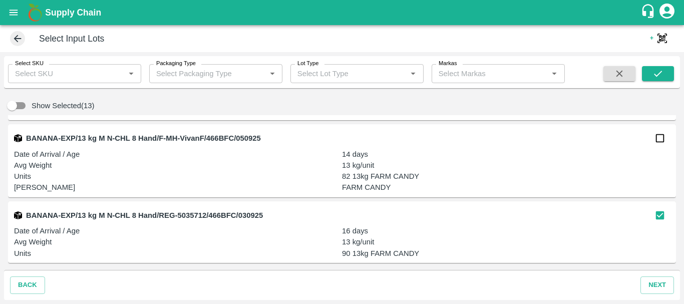
scroll to position [33622, 0]
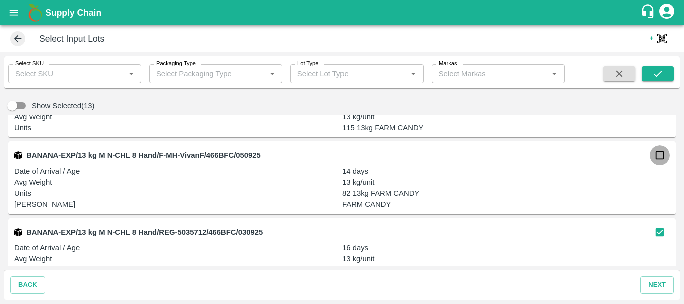
click at [655, 154] on input "checkbox" at bounding box center [659, 155] width 20 height 20
checkbox input "true"
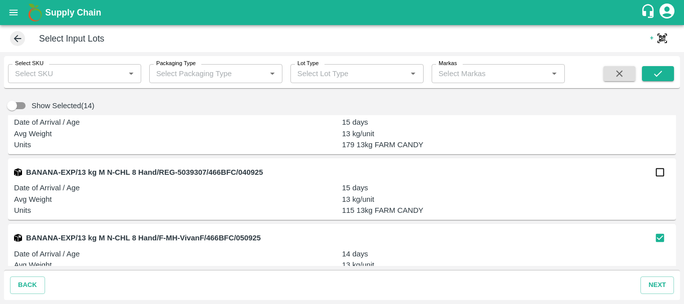
scroll to position [33533, 0]
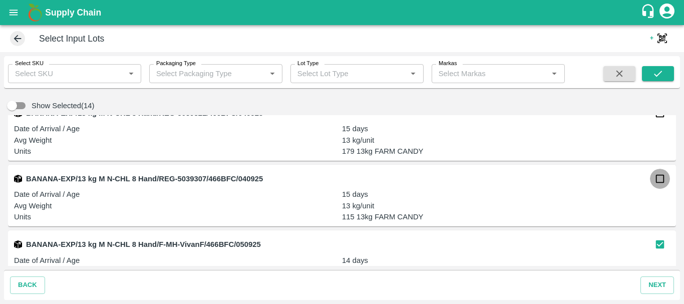
click at [652, 178] on input "checkbox" at bounding box center [659, 179] width 20 height 20
checkbox input "true"
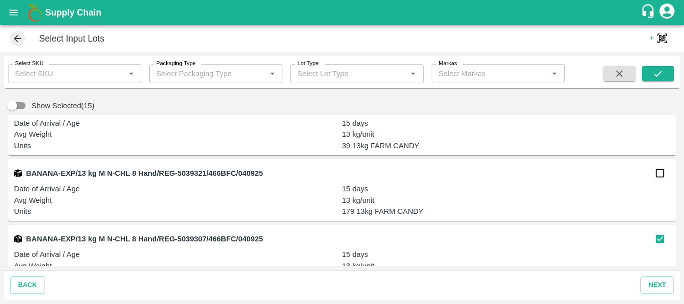
scroll to position [33472, 0]
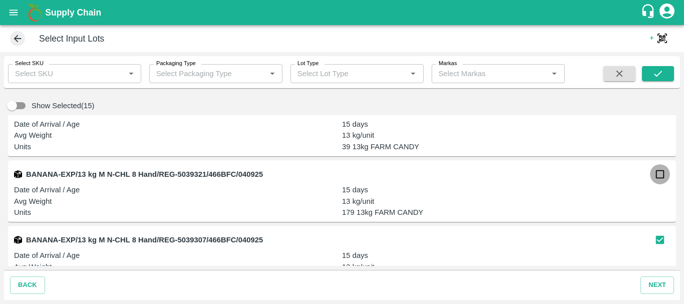
click at [657, 172] on input "checkbox" at bounding box center [659, 174] width 20 height 20
checkbox input "true"
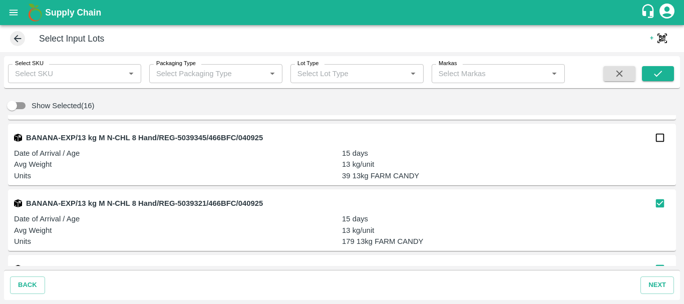
scroll to position [33429, 0]
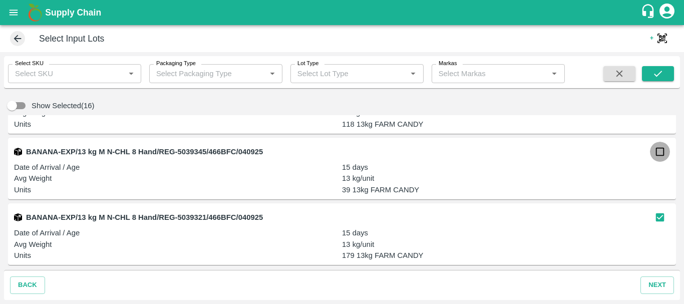
click at [655, 150] on input "checkbox" at bounding box center [659, 152] width 20 height 20
checkbox input "true"
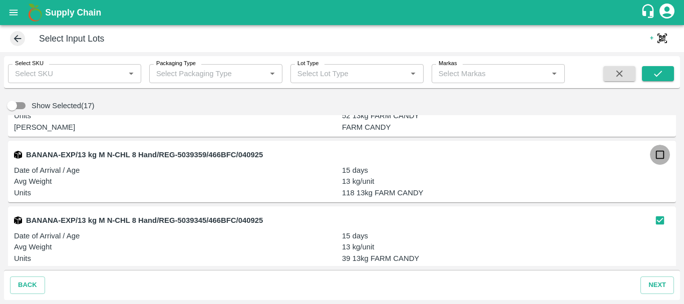
click at [659, 153] on input "checkbox" at bounding box center [659, 155] width 20 height 20
checkbox input "true"
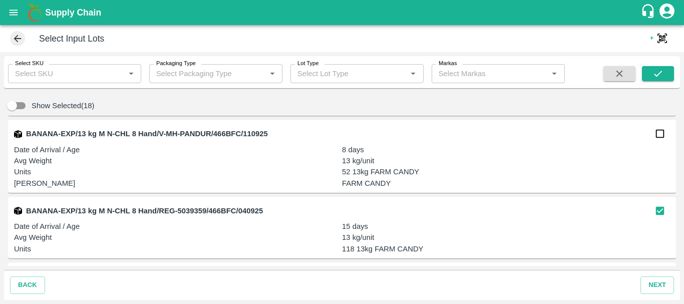
scroll to position [33304, 0]
click at [659, 135] on input "checkbox" at bounding box center [659, 134] width 20 height 20
checkbox input "true"
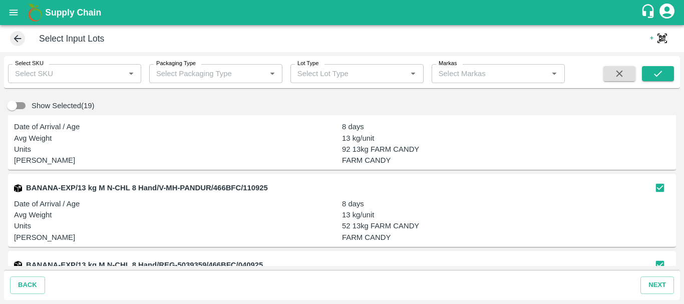
scroll to position [33218, 0]
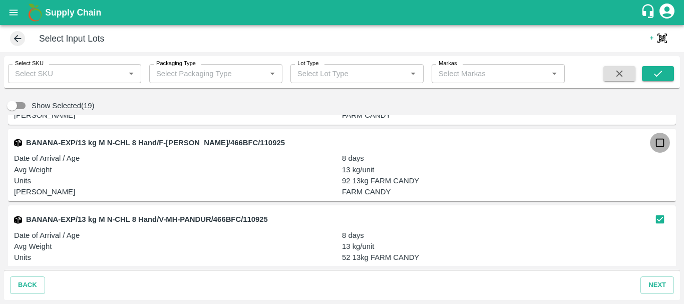
click at [655, 143] on input "checkbox" at bounding box center [659, 143] width 20 height 20
checkbox input "true"
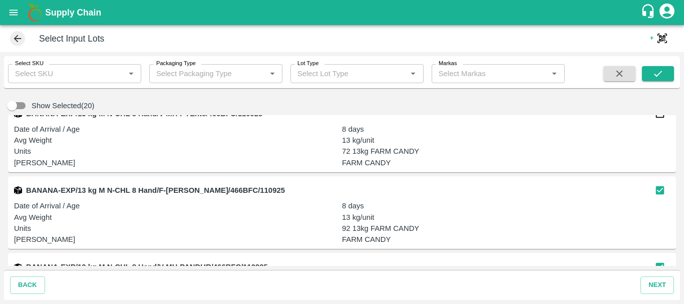
scroll to position [33188, 0]
